Goal: Book appointment/travel/reservation

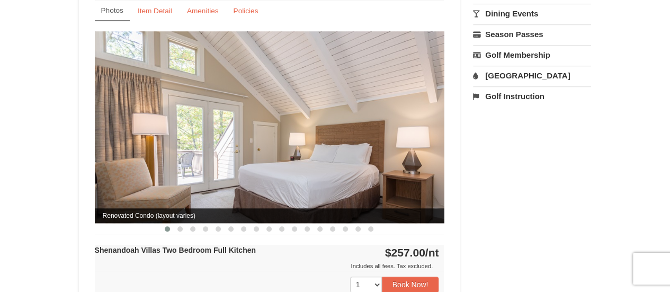
scroll to position [371, 0]
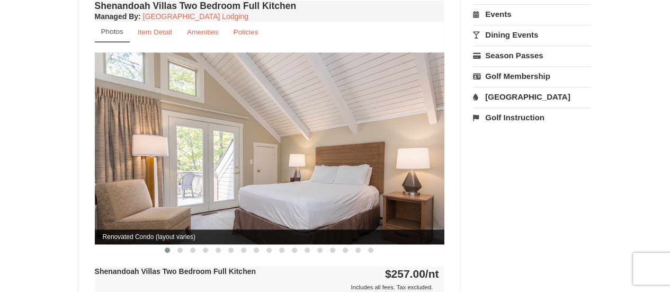
click at [218, 179] on img at bounding box center [270, 147] width 350 height 191
click at [178, 245] on button at bounding box center [180, 250] width 13 height 11
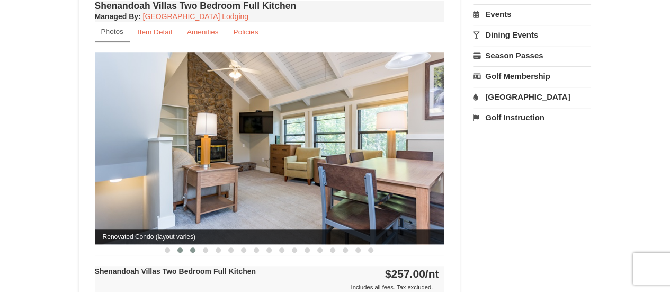
click at [194, 247] on span at bounding box center [192, 249] width 5 height 5
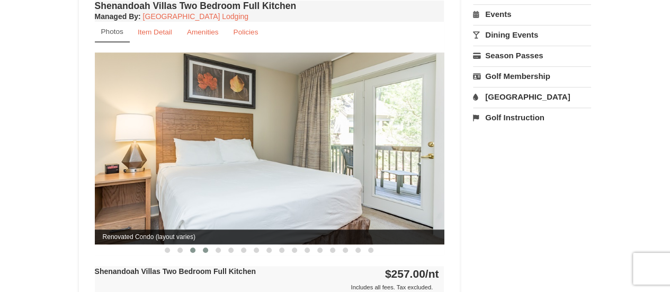
click at [206, 247] on span at bounding box center [205, 249] width 5 height 5
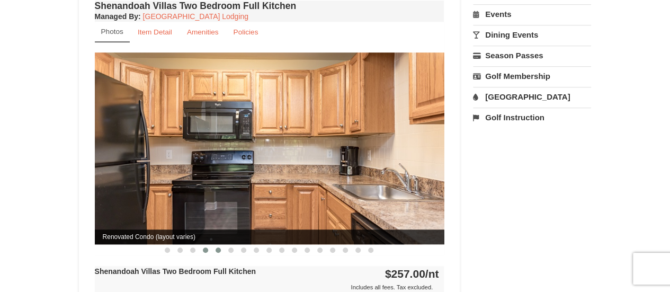
click at [219, 247] on span at bounding box center [218, 249] width 5 height 5
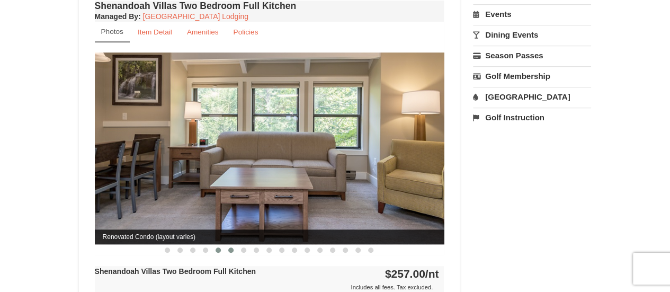
click at [230, 247] on span at bounding box center [230, 249] width 5 height 5
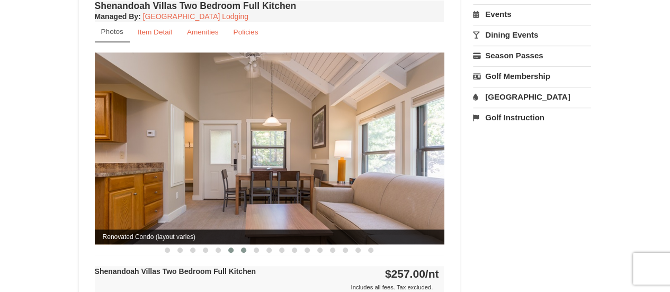
click at [244, 247] on span at bounding box center [243, 249] width 5 height 5
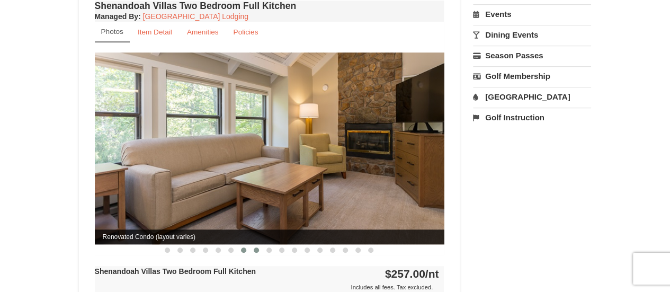
click at [258, 247] on span at bounding box center [256, 249] width 5 height 5
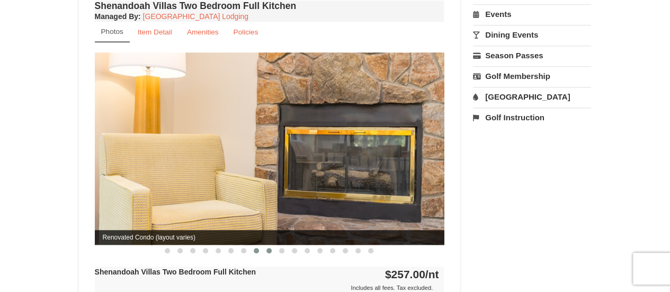
click at [267, 248] on span at bounding box center [269, 250] width 5 height 5
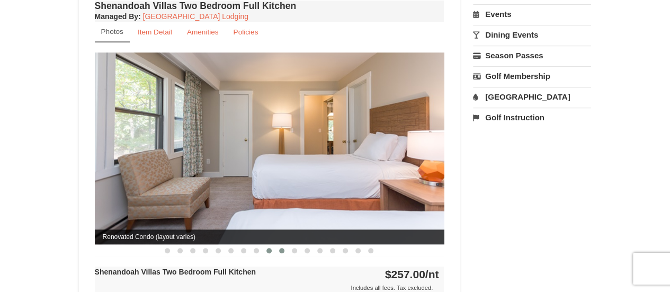
click at [286, 245] on button at bounding box center [282, 250] width 13 height 11
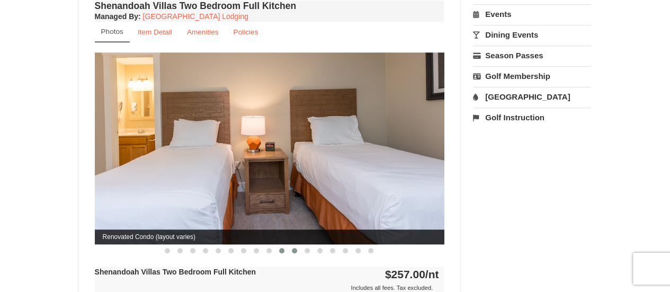
click at [296, 248] on span at bounding box center [294, 250] width 5 height 5
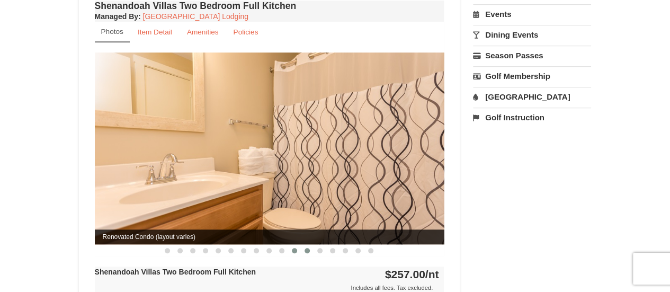
click at [307, 248] on span at bounding box center [307, 250] width 5 height 5
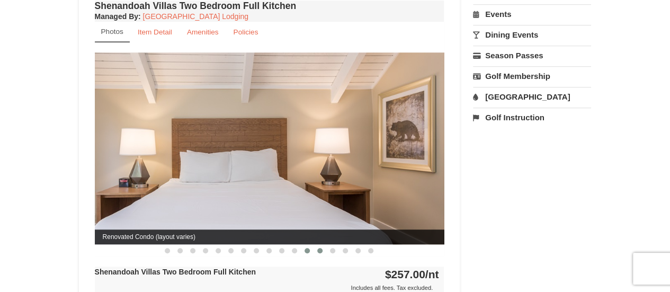
click at [325, 245] on button at bounding box center [320, 250] width 13 height 11
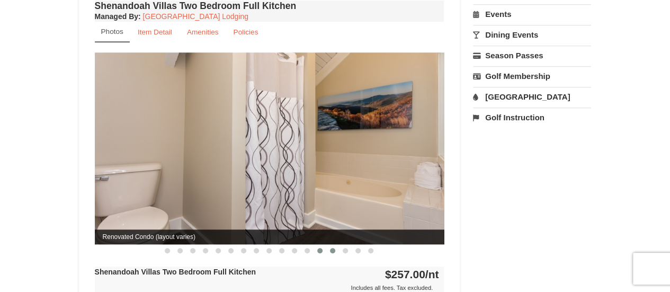
click at [331, 245] on button at bounding box center [332, 250] width 13 height 11
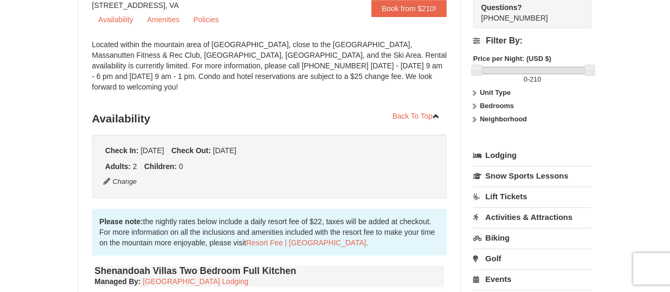
scroll to position [106, 0]
click at [188, 277] on link "[GEOGRAPHIC_DATA] Lodging" at bounding box center [195, 281] width 105 height 8
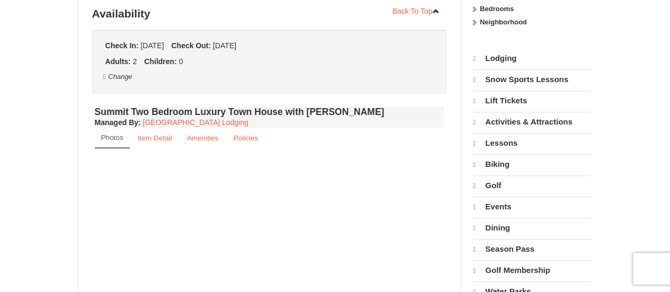
select select "9"
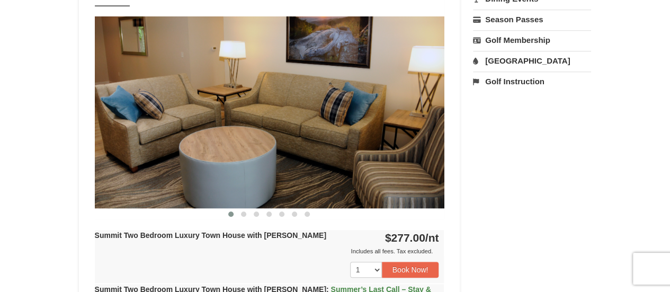
scroll to position [423, 0]
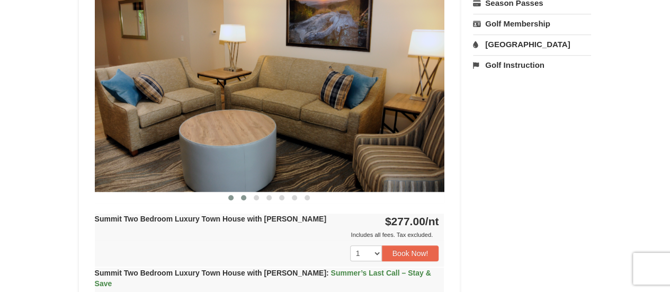
click at [243, 195] on span at bounding box center [243, 197] width 5 height 5
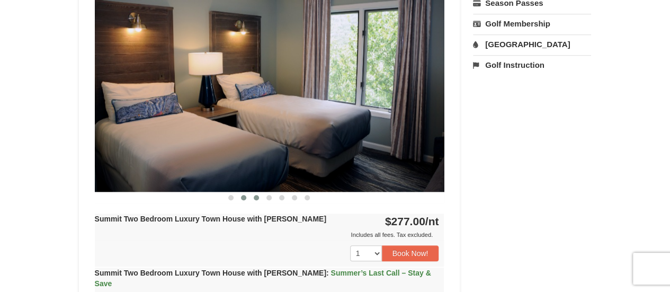
click at [254, 196] on span at bounding box center [256, 197] width 5 height 5
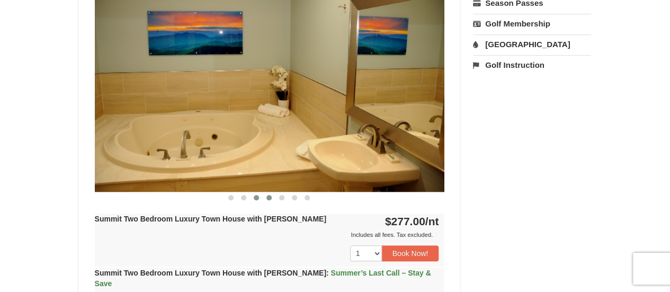
click at [273, 192] on button at bounding box center [269, 197] width 13 height 11
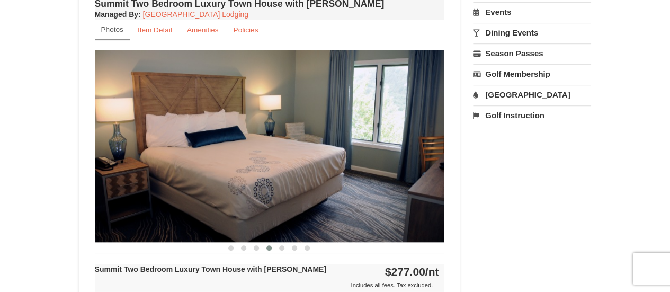
scroll to position [370, 0]
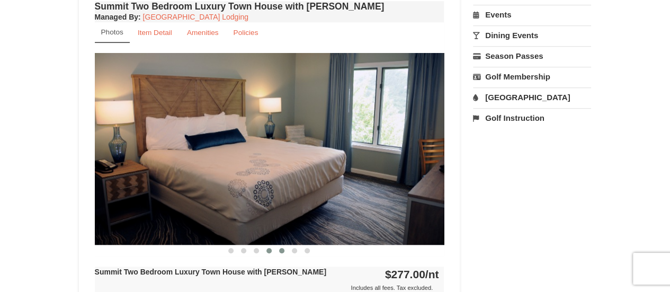
click at [282, 248] on span at bounding box center [281, 250] width 5 height 5
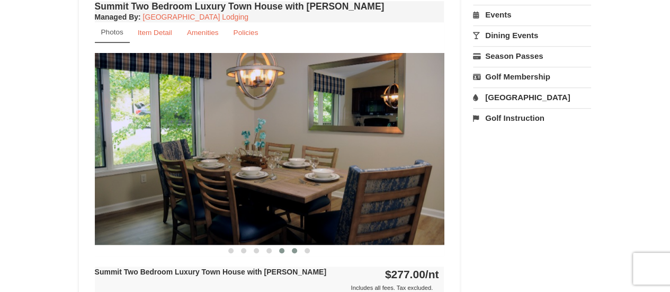
click at [292, 249] on span at bounding box center [294, 250] width 5 height 5
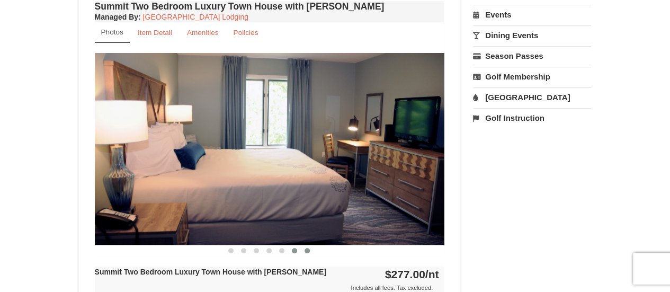
click at [306, 249] on span at bounding box center [307, 250] width 5 height 5
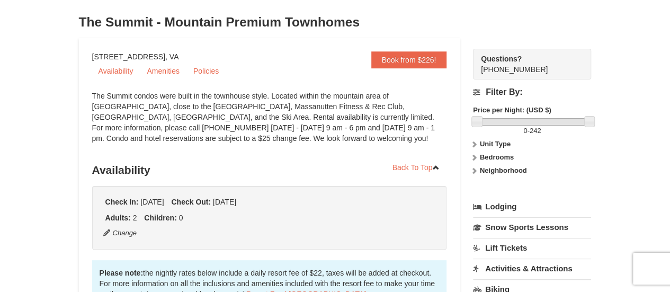
scroll to position [52, 0]
